Goal: Transaction & Acquisition: Purchase product/service

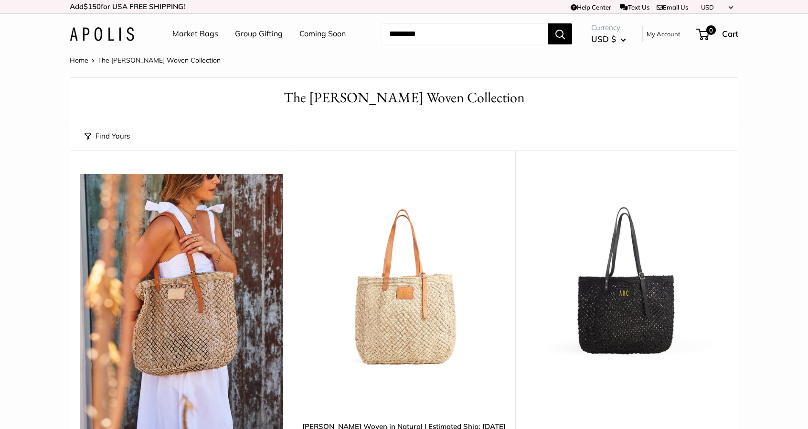
click at [199, 348] on img at bounding box center [181, 309] width 203 height 271
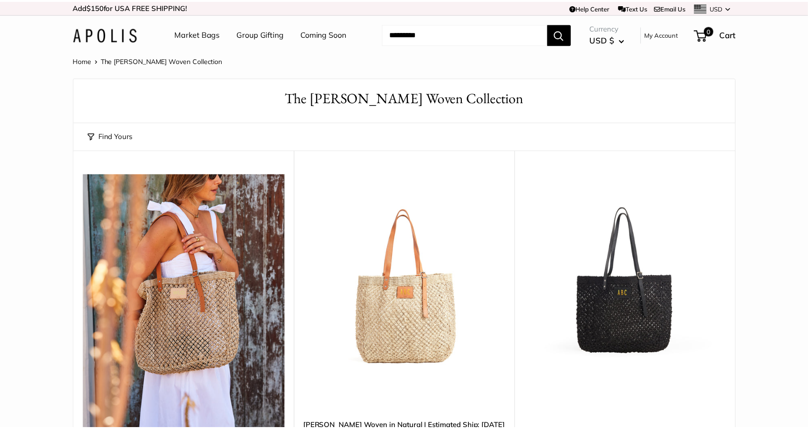
scroll to position [143, 0]
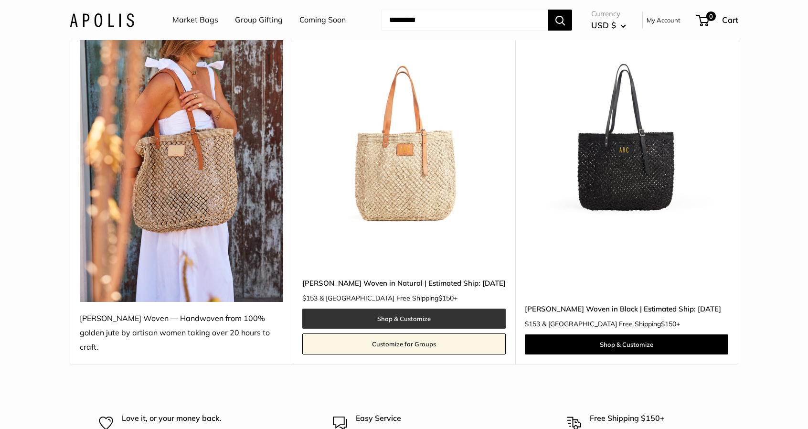
click at [409, 308] on link "Shop & Customize" at bounding box center [403, 318] width 203 height 20
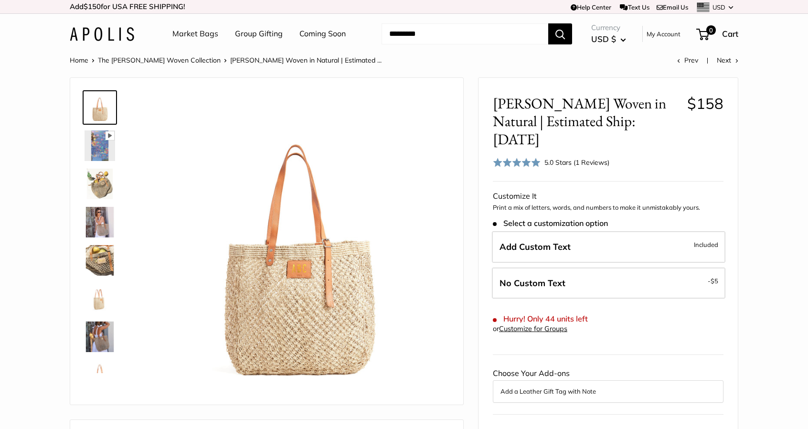
click at [98, 185] on img at bounding box center [100, 184] width 31 height 31
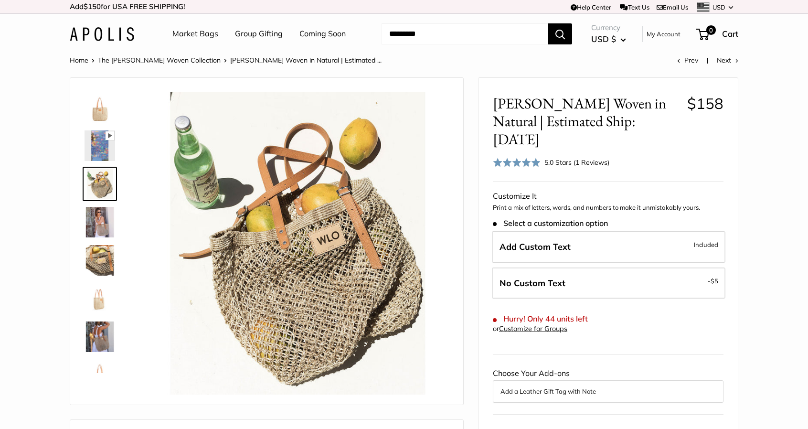
click at [105, 253] on img at bounding box center [100, 260] width 31 height 31
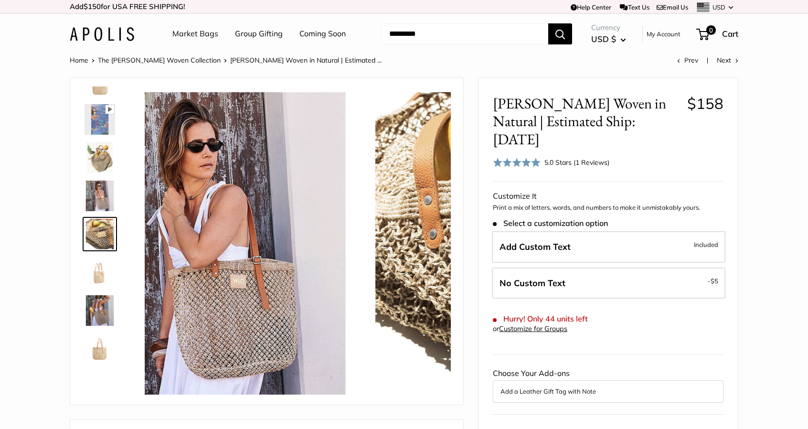
scroll to position [30, 0]
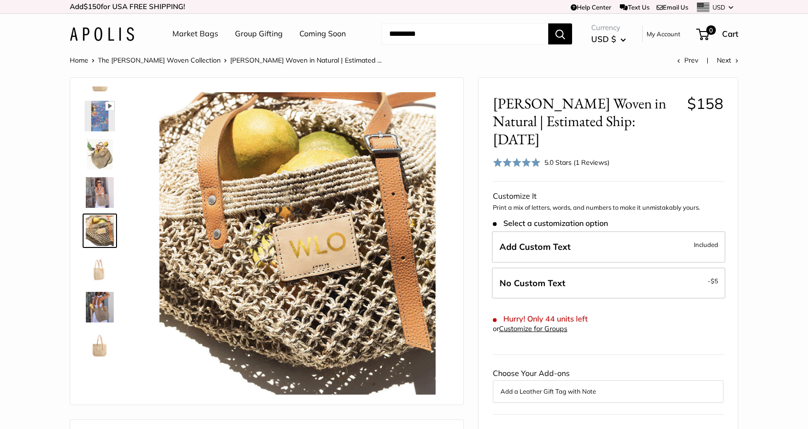
click at [96, 312] on img at bounding box center [100, 307] width 31 height 31
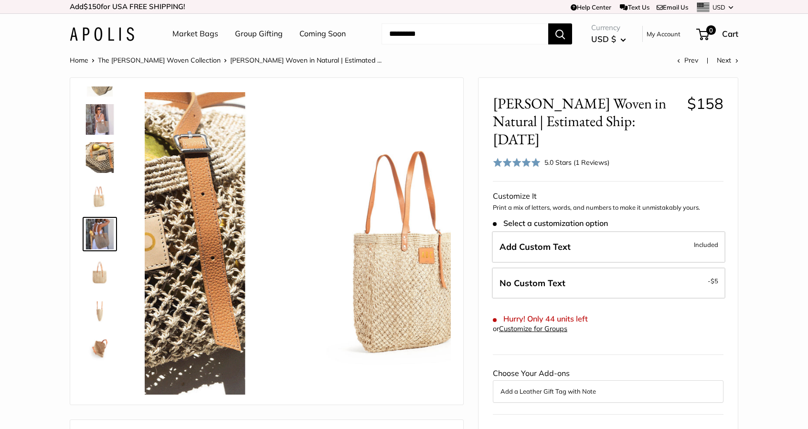
scroll to position [106, 0]
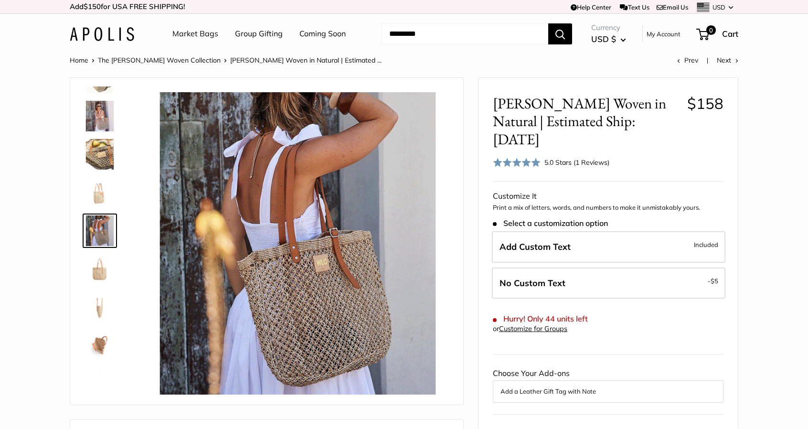
click at [99, 347] on img at bounding box center [100, 345] width 31 height 31
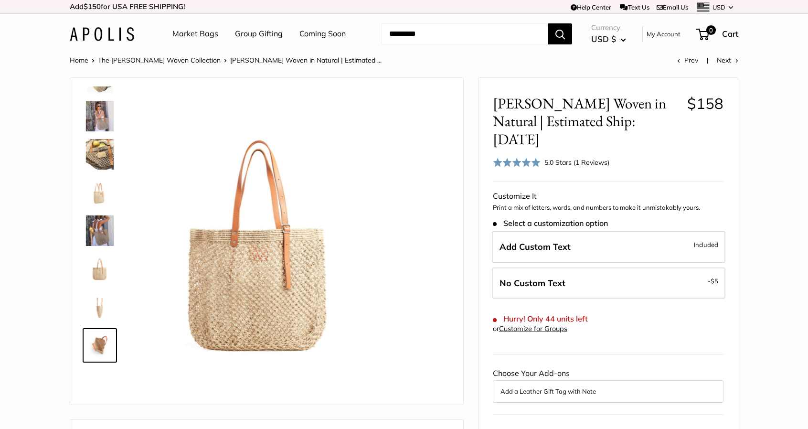
scroll to position [138, 0]
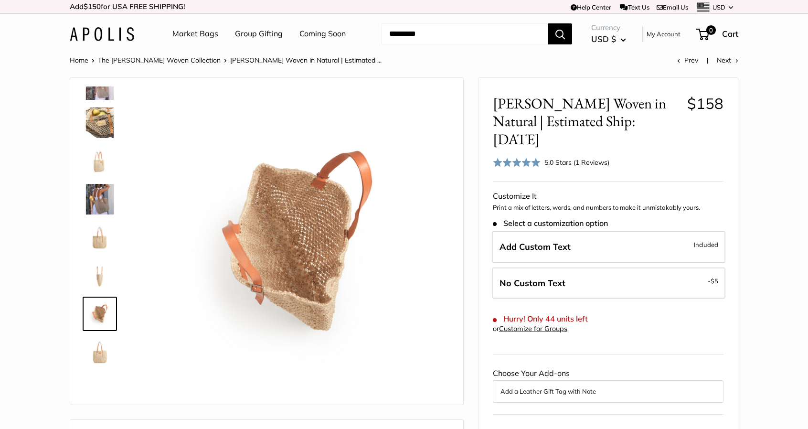
click at [99, 162] on img at bounding box center [100, 161] width 31 height 31
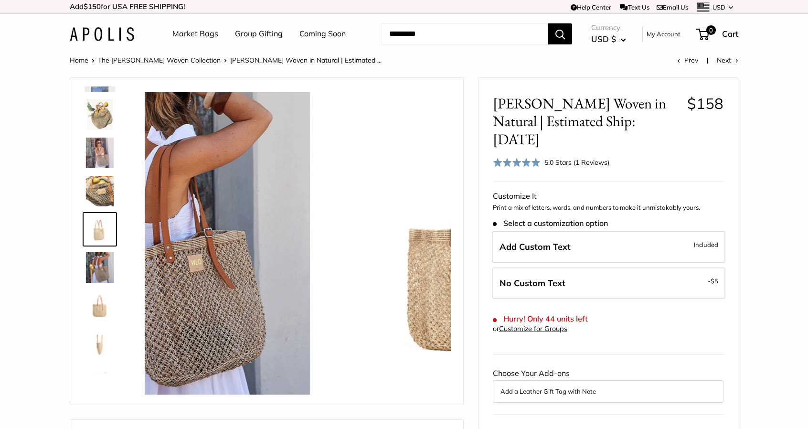
scroll to position [68, 0]
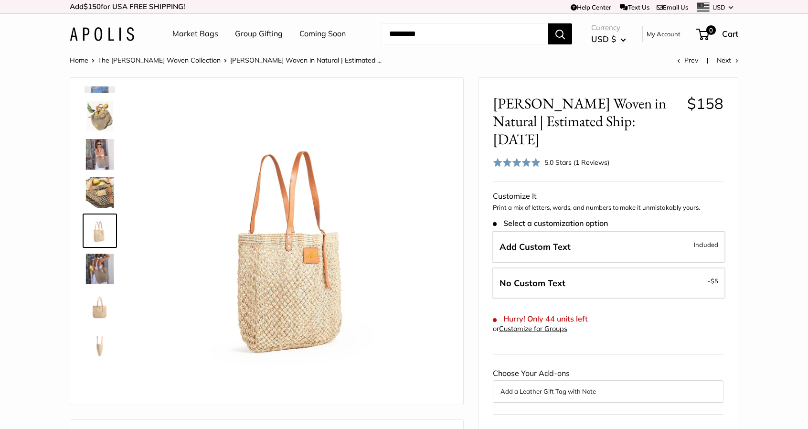
click at [101, 122] on img at bounding box center [100, 116] width 31 height 31
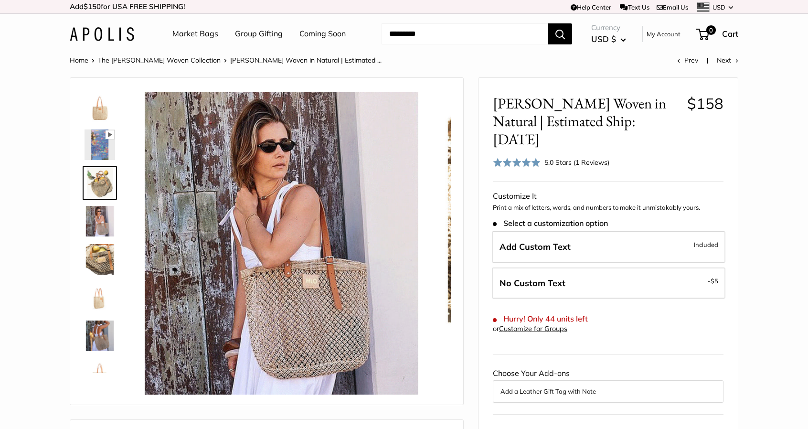
scroll to position [0, 0]
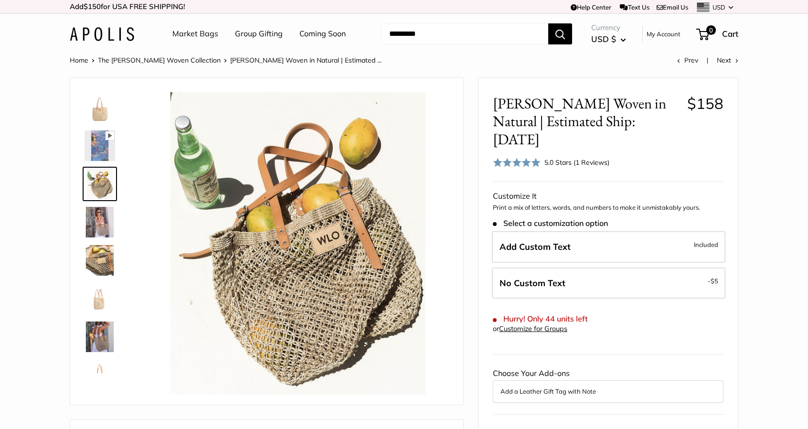
click at [100, 217] on img at bounding box center [100, 222] width 31 height 31
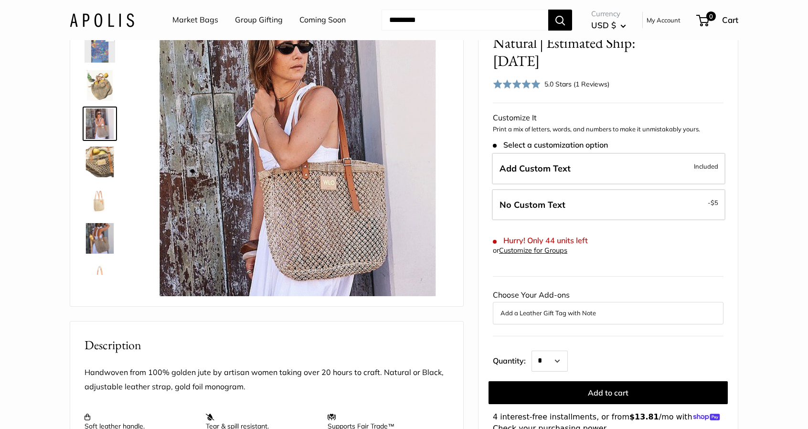
scroll to position [48, 0]
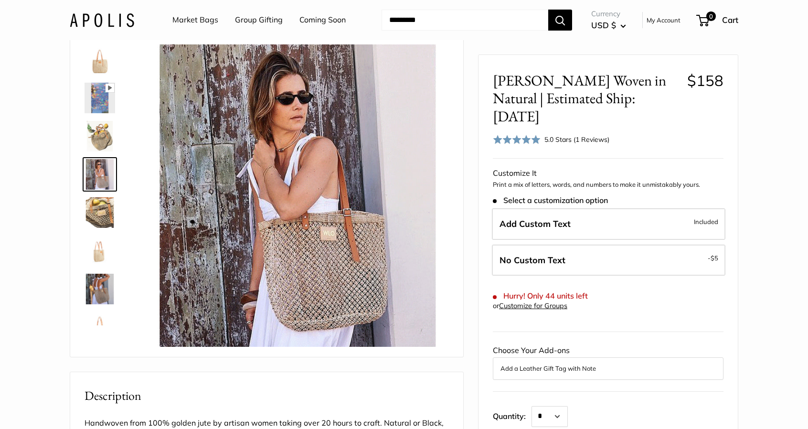
click at [108, 215] on img at bounding box center [100, 212] width 31 height 31
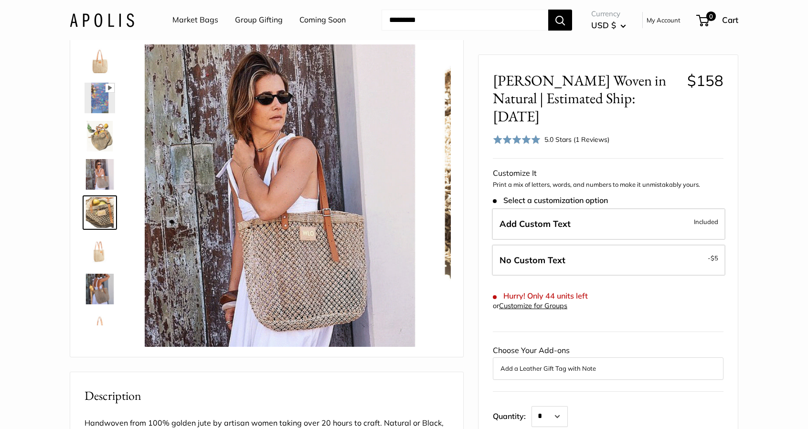
scroll to position [30, 0]
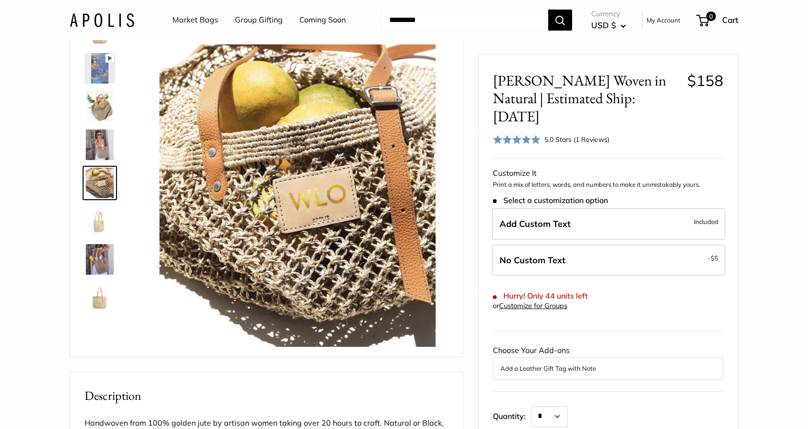
click at [100, 257] on img at bounding box center [100, 259] width 31 height 31
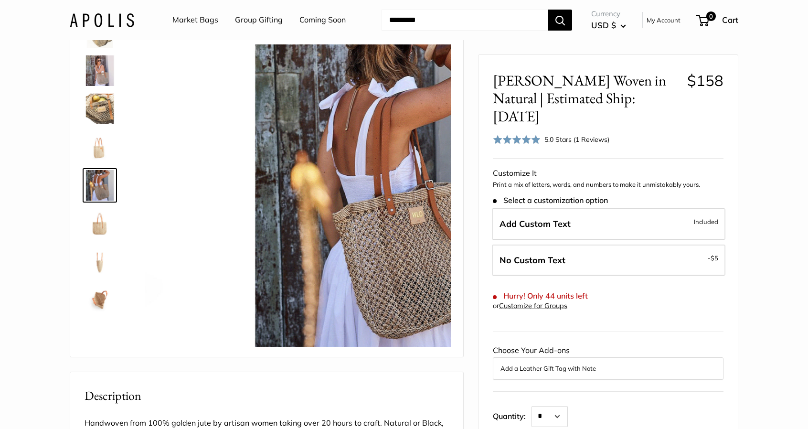
scroll to position [106, 0]
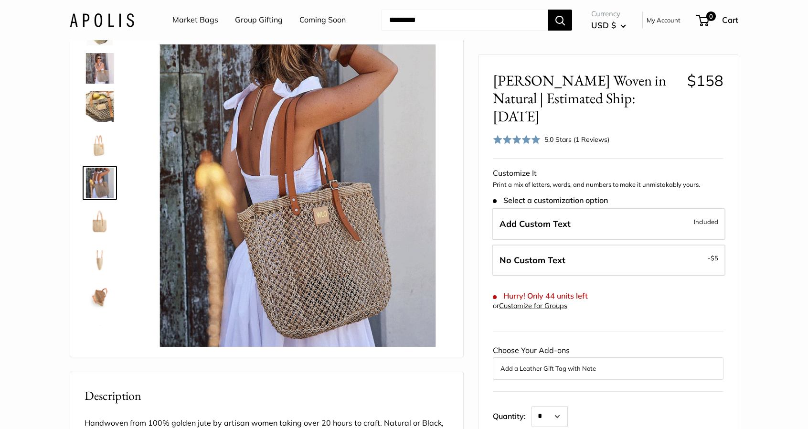
click at [0, 0] on span "Roll over image to zoom in" at bounding box center [0, 0] width 0 height 0
click at [192, 19] on link "Market Bags" at bounding box center [195, 20] width 46 height 14
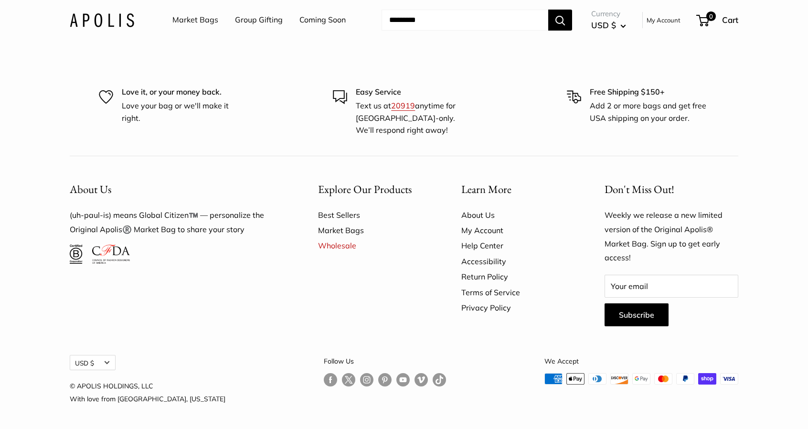
scroll to position [2771, 0]
